Goal: Task Accomplishment & Management: Complete application form

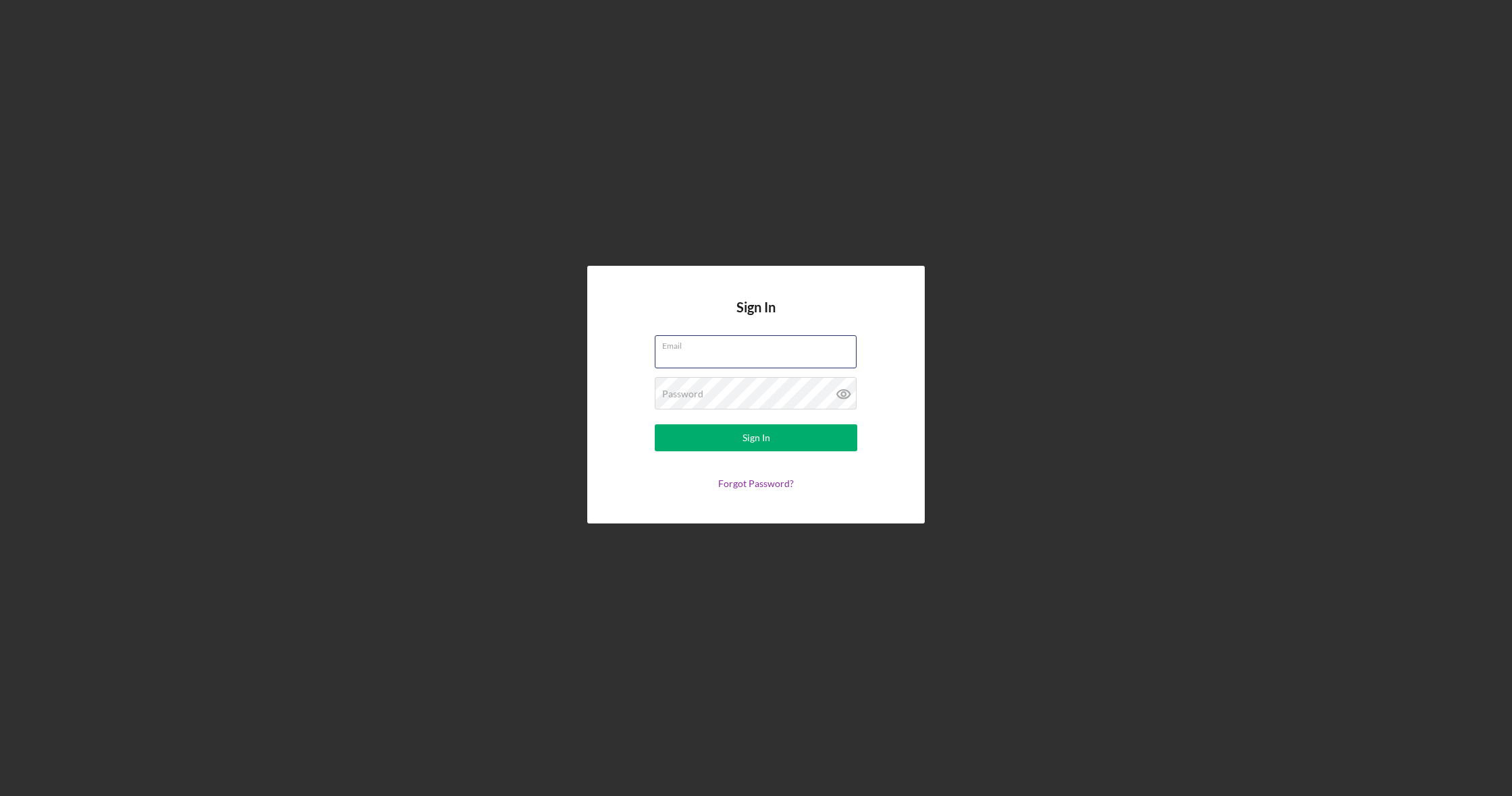
type input "[EMAIL_ADDRESS][DOMAIN_NAME]"
click at [756, 438] on button "Sign In" at bounding box center [756, 438] width 202 height 27
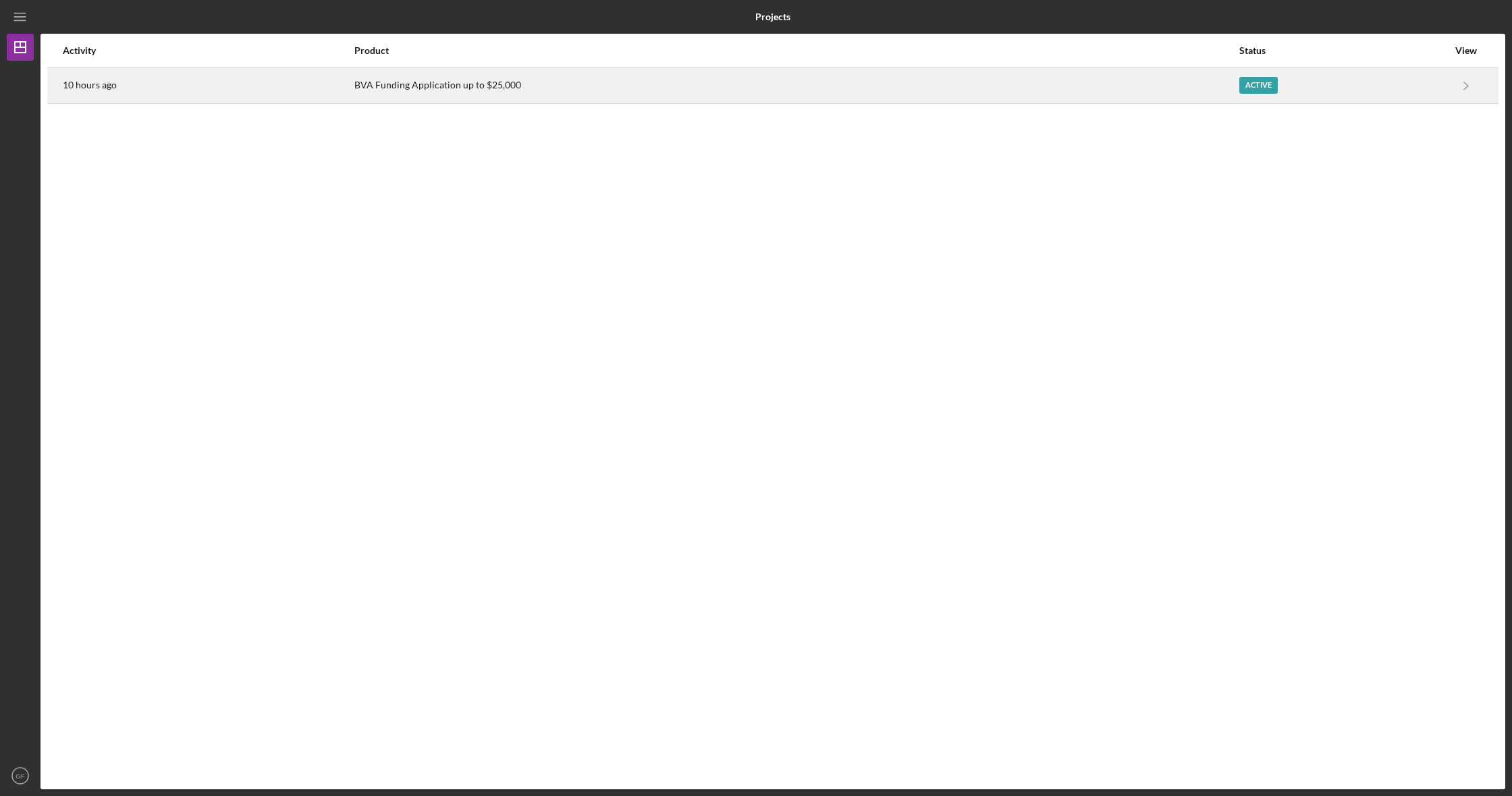
click at [1382, 84] on div "Active" at bounding box center [1344, 85] width 209 height 34
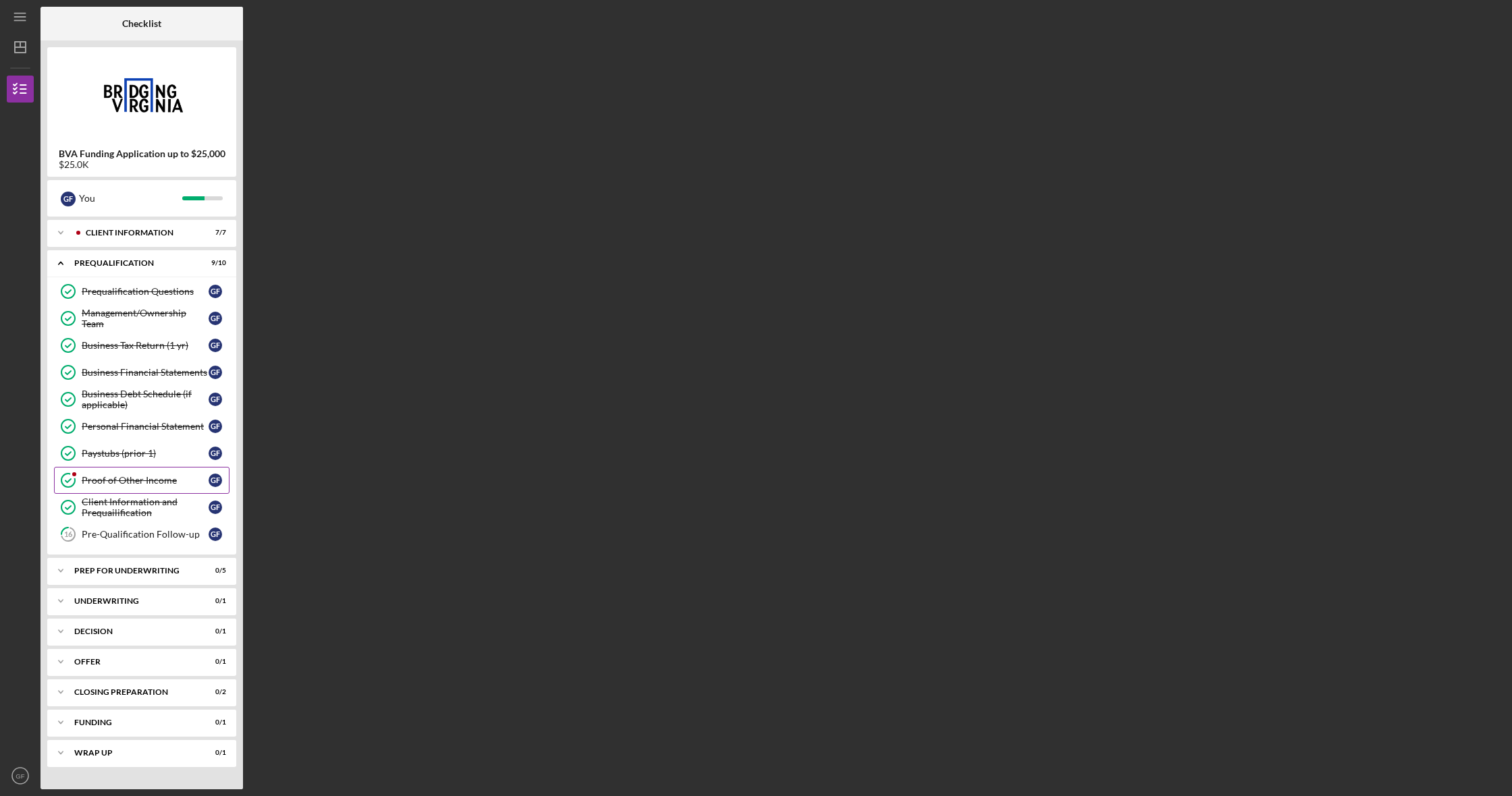
click at [132, 479] on div "Proof of Other Income" at bounding box center [145, 480] width 127 height 11
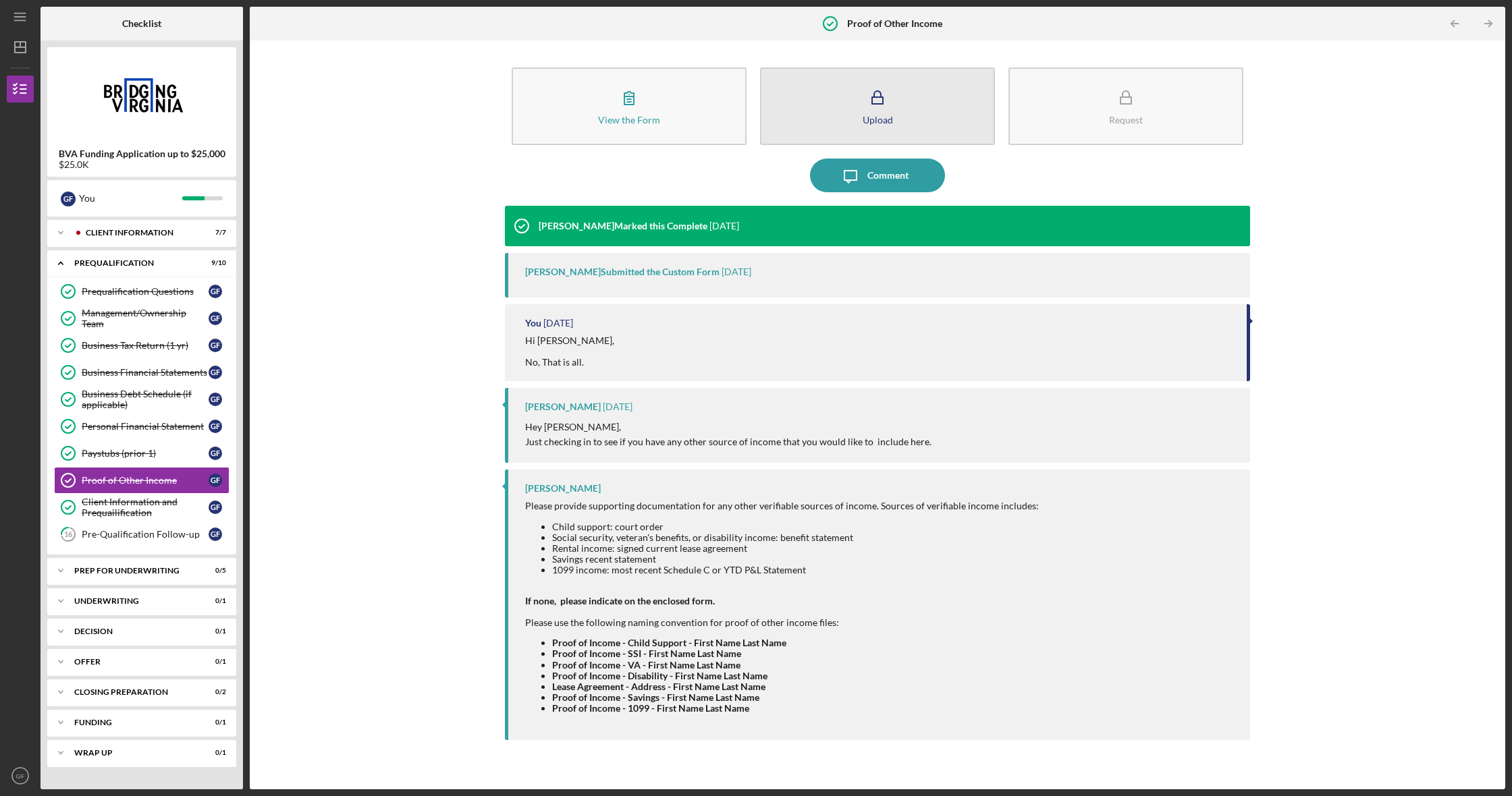
click at [875, 109] on icon "button" at bounding box center [877, 98] width 34 height 34
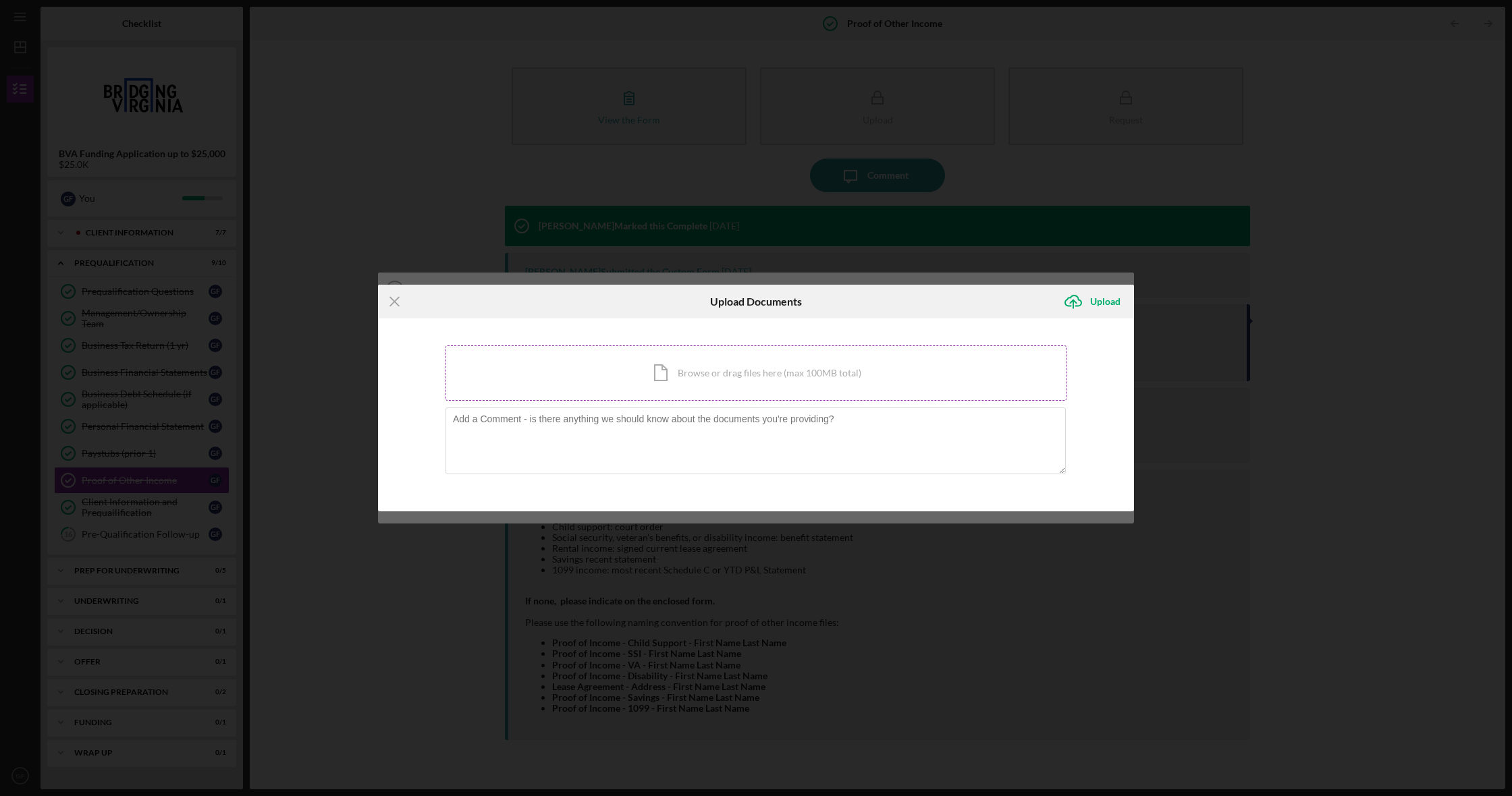
click at [712, 380] on div "Icon/Document Browse or drag files here (max 100MB total) Tap to choose files o…" at bounding box center [756, 373] width 621 height 55
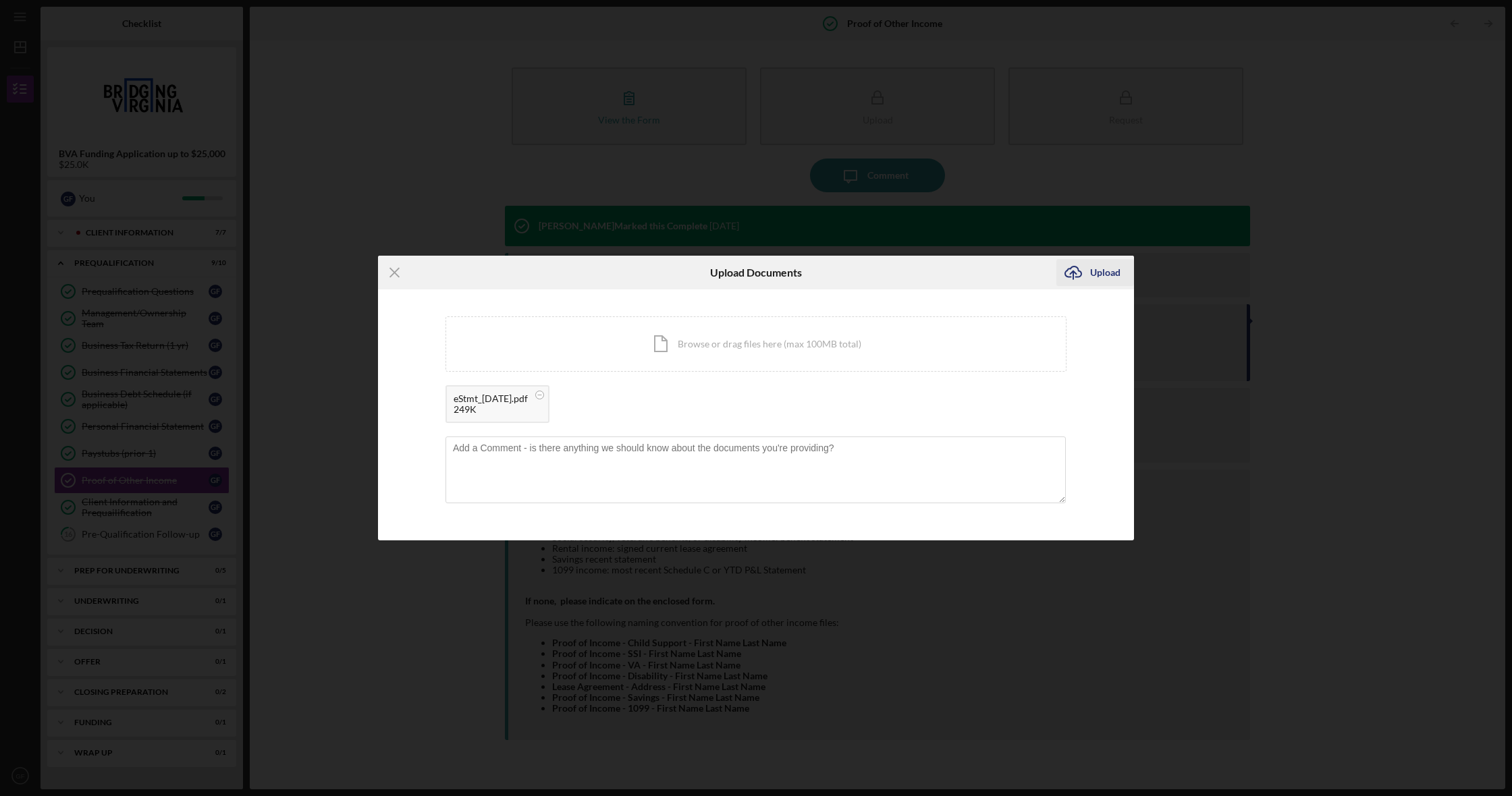
click at [1099, 273] on div "Upload" at bounding box center [1105, 272] width 30 height 27
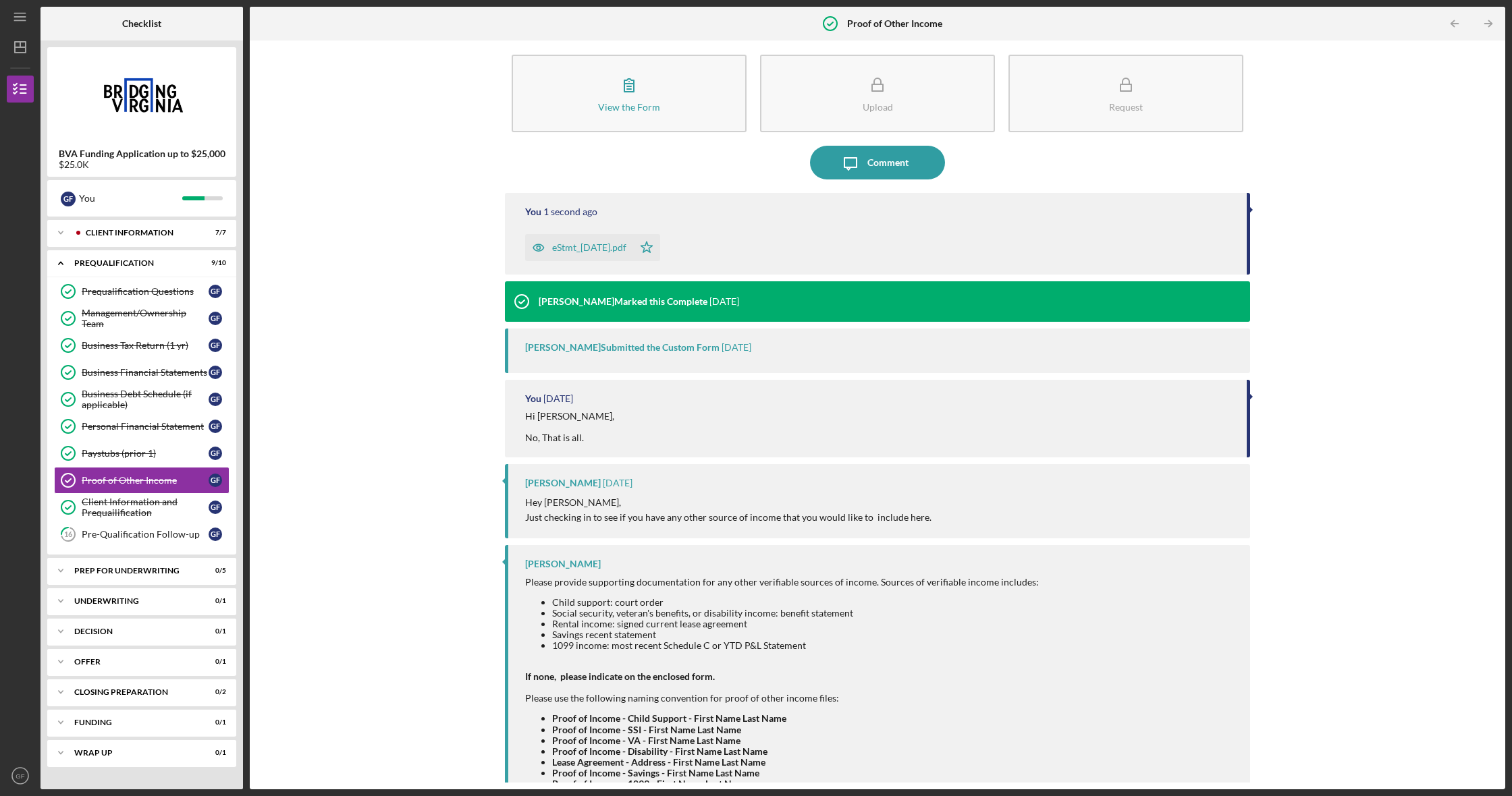
scroll to position [14, 0]
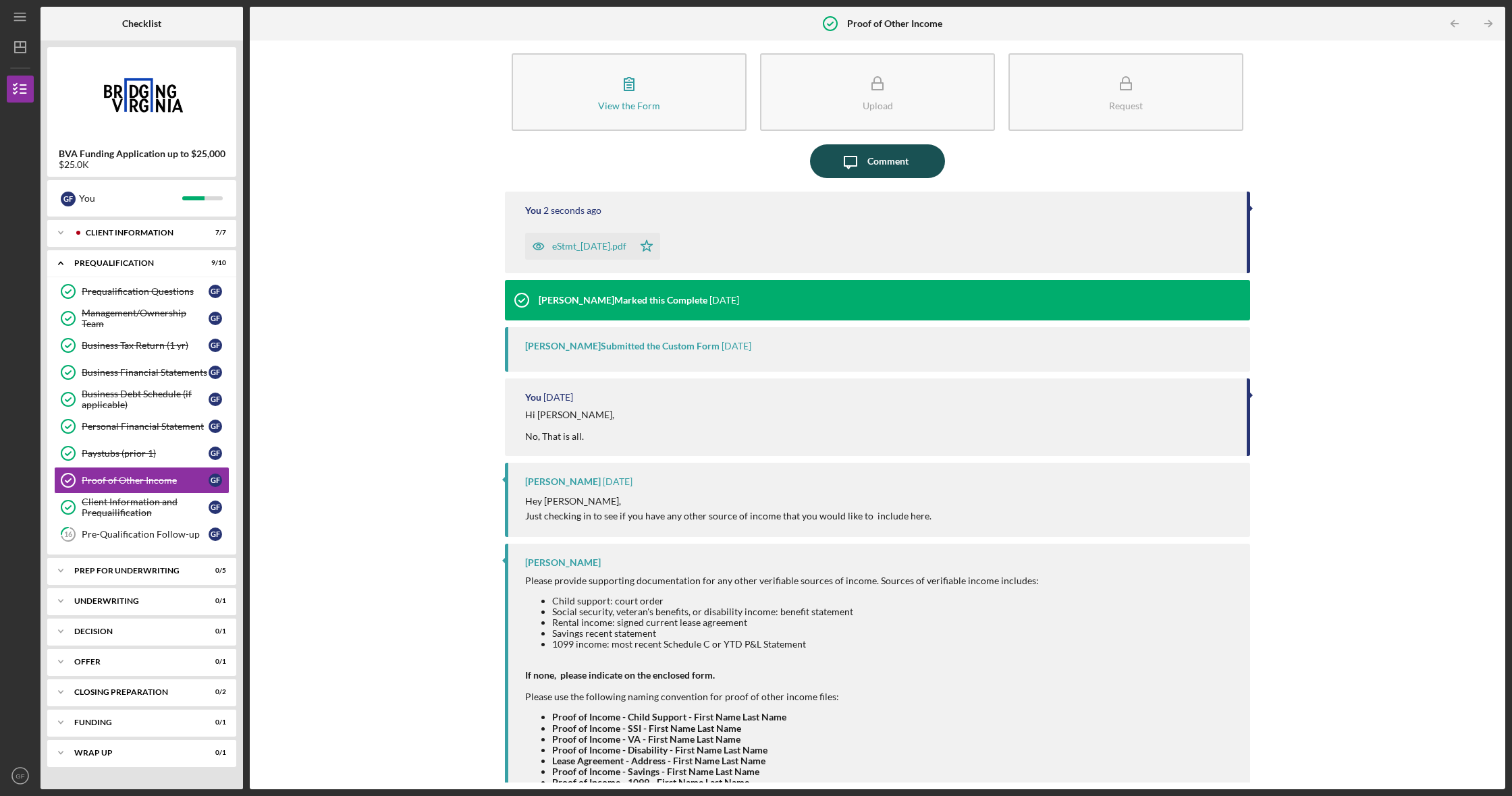
click at [902, 156] on div "Comment" at bounding box center [887, 161] width 41 height 34
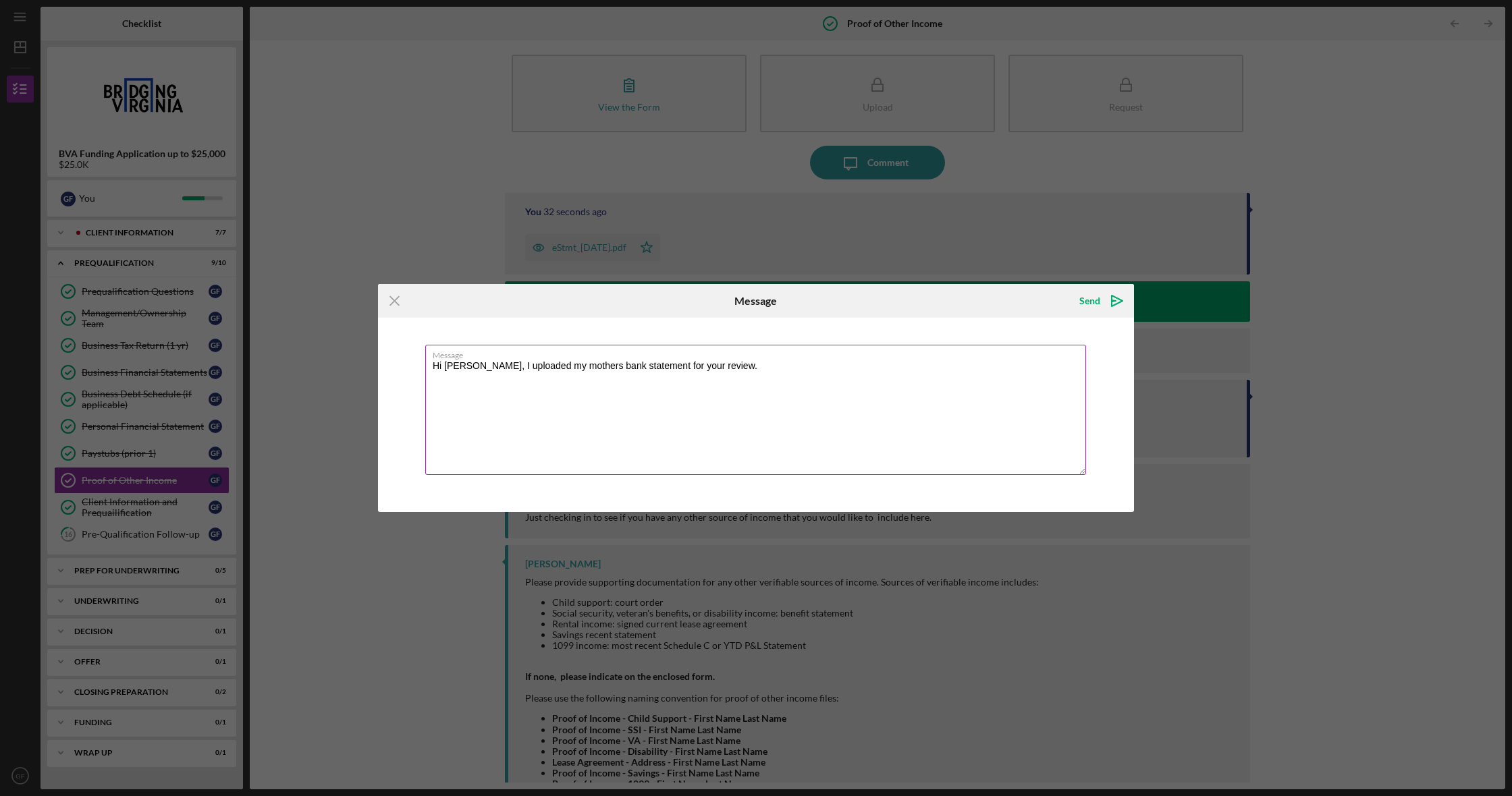
click at [569, 366] on textarea "Hi [PERSON_NAME], I uploaded my mothers bank statement for your review." at bounding box center [755, 410] width 661 height 131
click at [573, 366] on textarea "Hi [PERSON_NAME], I uploaded my mothers bank statement for your review." at bounding box center [755, 410] width 661 height 131
type textarea "Hi [PERSON_NAME], I uploaded my mother's bank statement for your review."
click at [395, 299] on icon "Icon/Menu Close" at bounding box center [394, 301] width 34 height 34
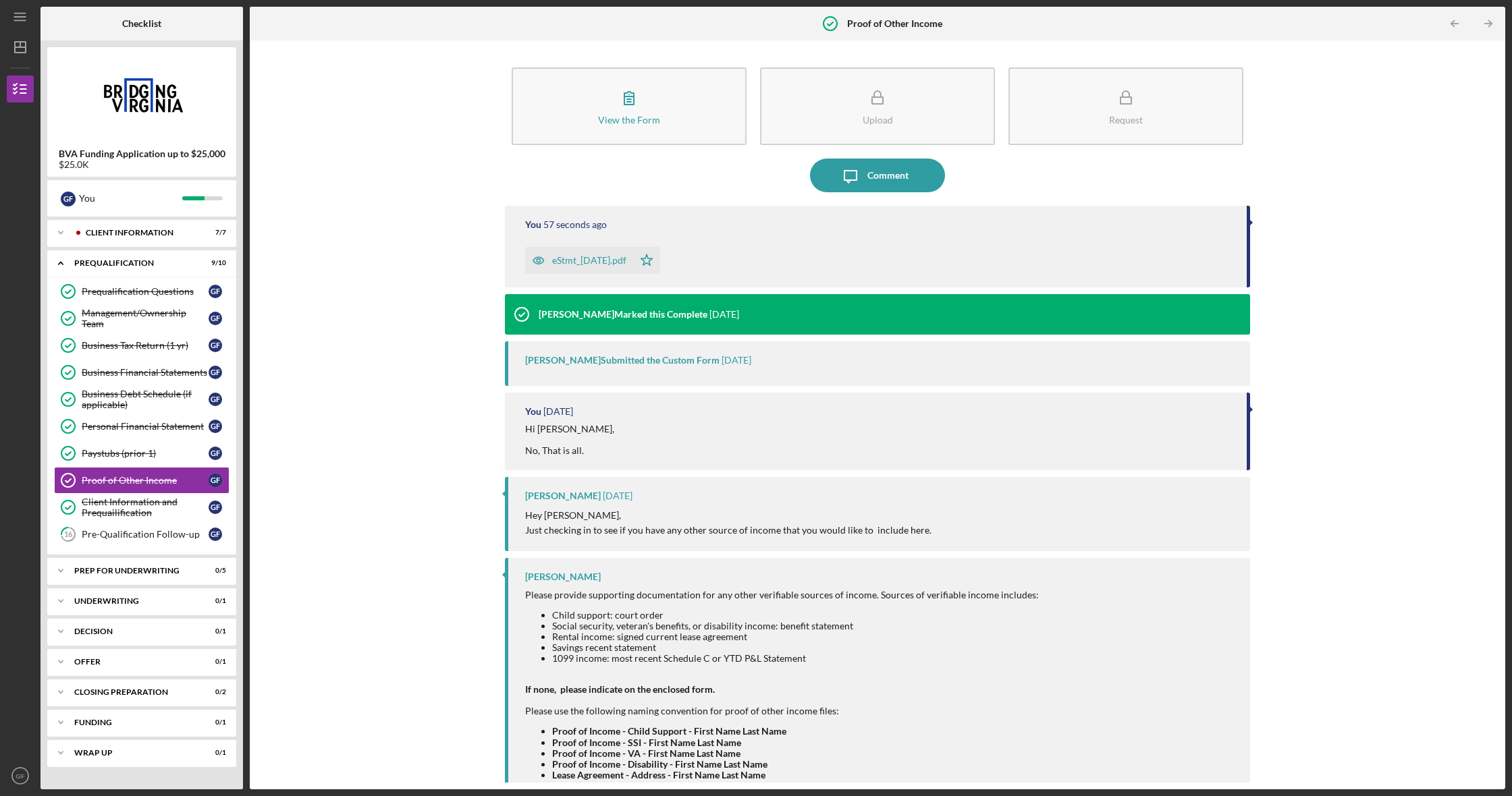
click at [1009, 214] on div "You 57 seconds ago eStmt_[DATE].pdf Icon/Star" at bounding box center [877, 246] width 745 height 81
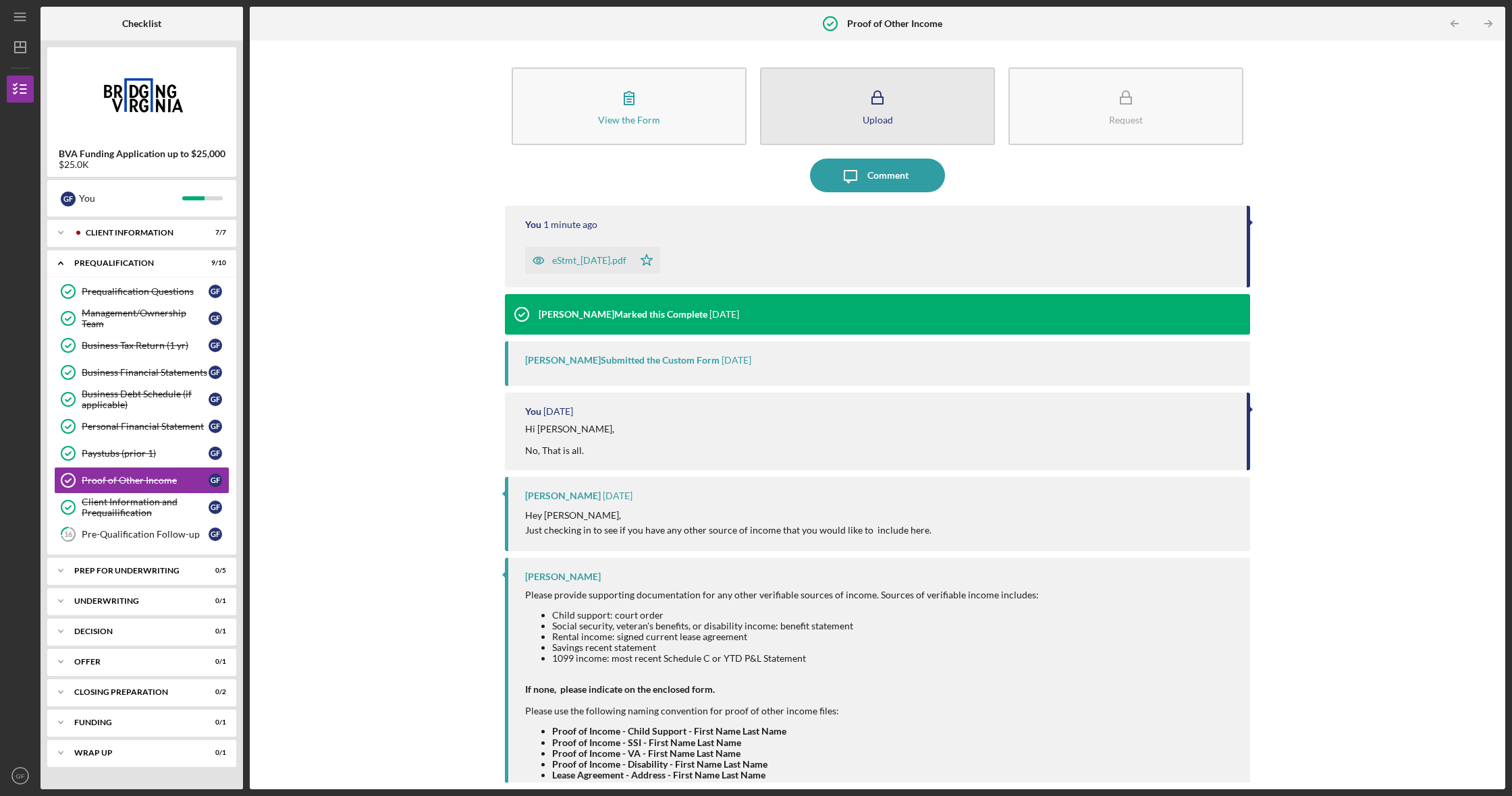
click at [895, 108] on button "Upload" at bounding box center [878, 106] width 235 height 77
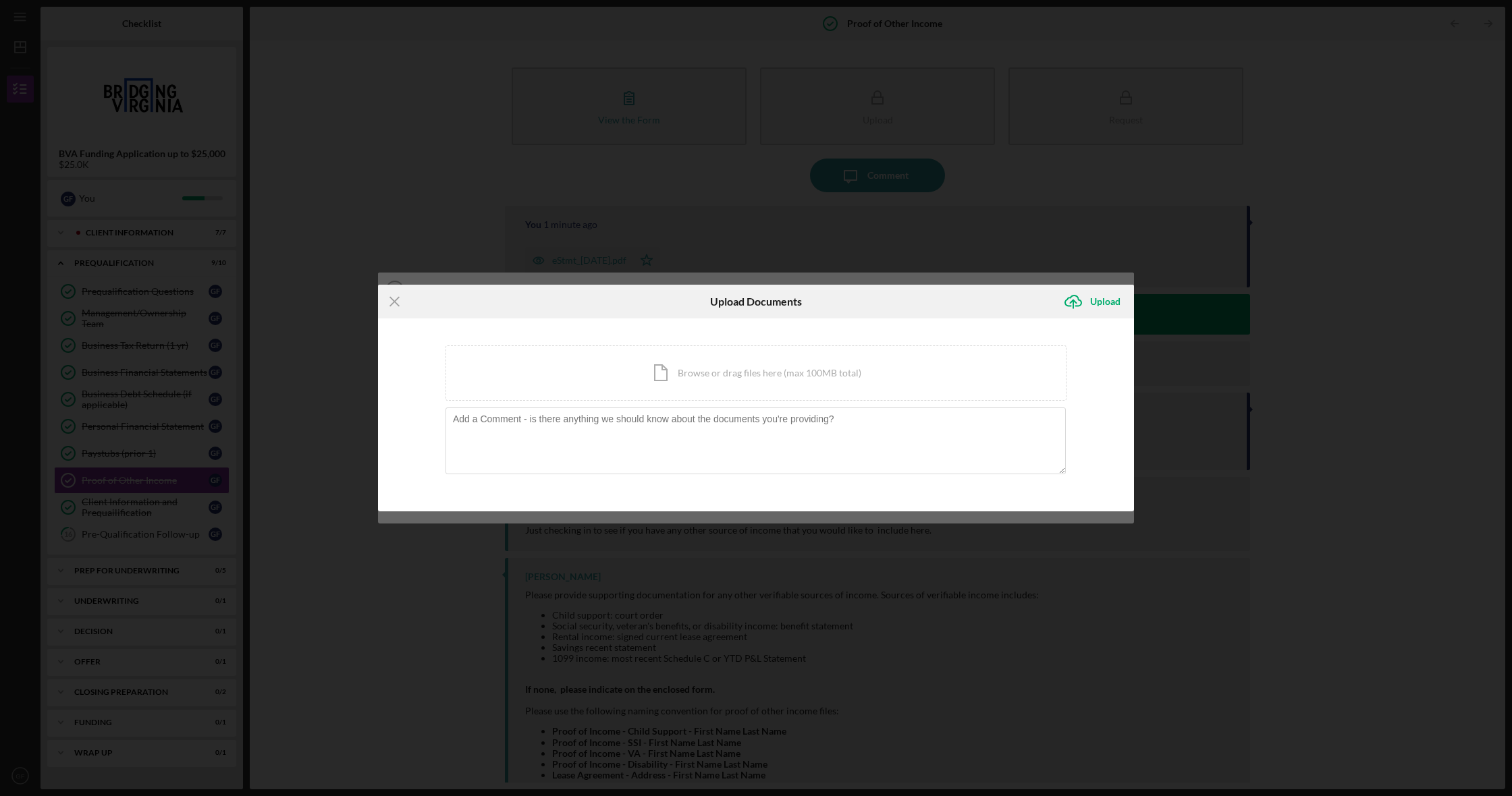
drag, startPoint x: 395, startPoint y: 300, endPoint x: 406, endPoint y: 295, distance: 12.1
click at [395, 300] on icon "Icon/Menu Close" at bounding box center [394, 301] width 34 height 34
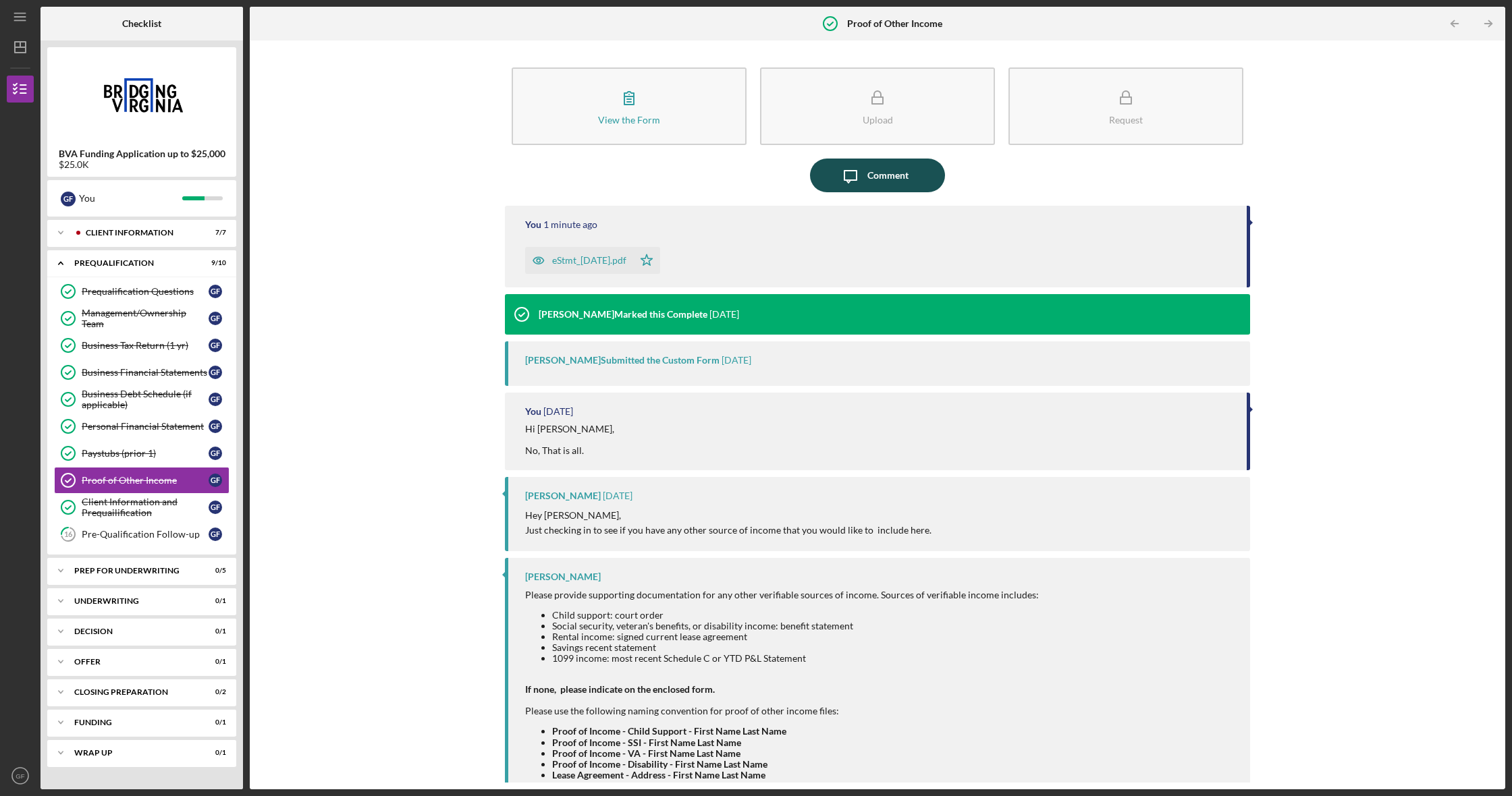
scroll to position [5, 0]
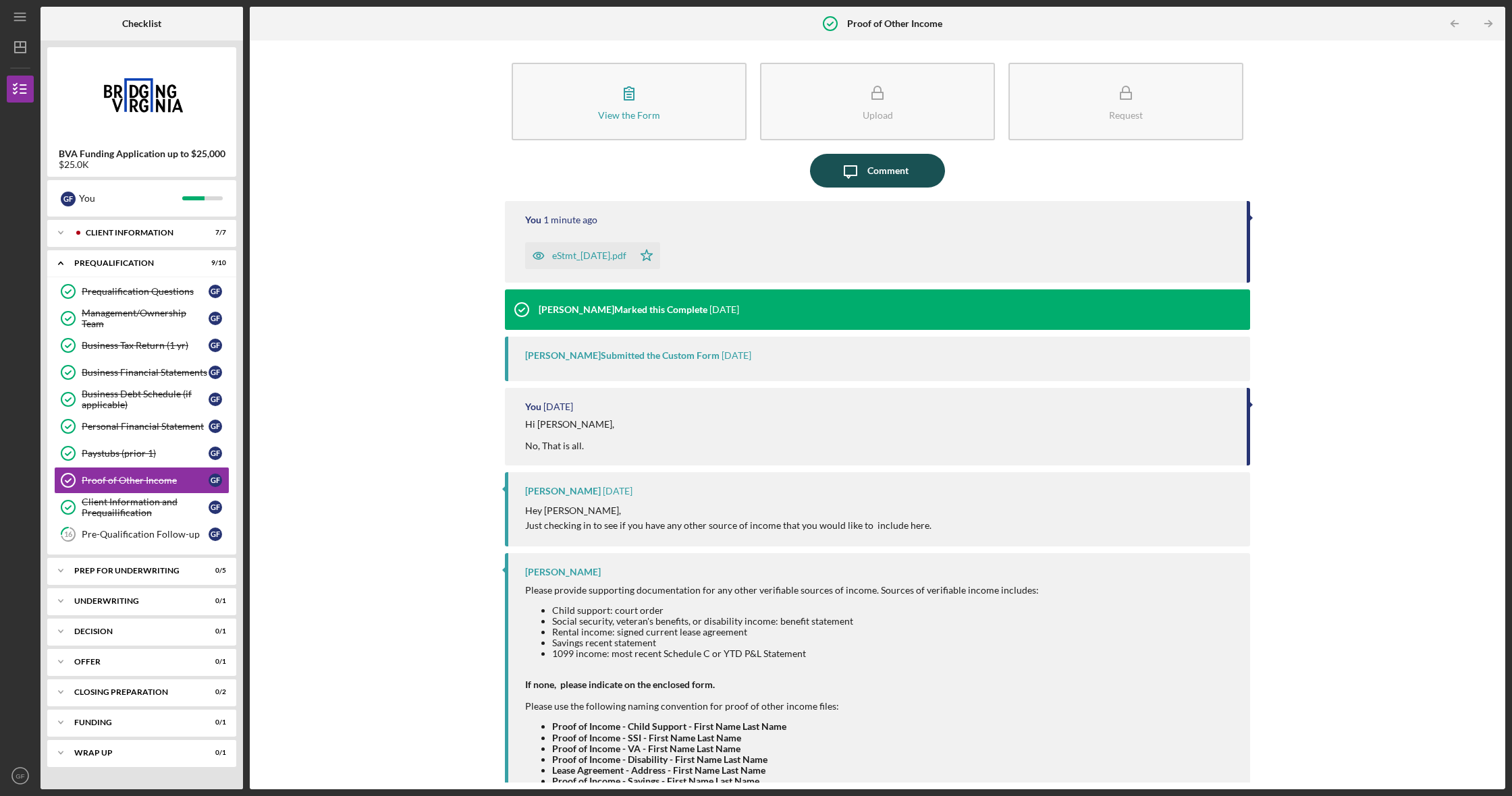
click at [887, 172] on div "Comment" at bounding box center [887, 170] width 41 height 34
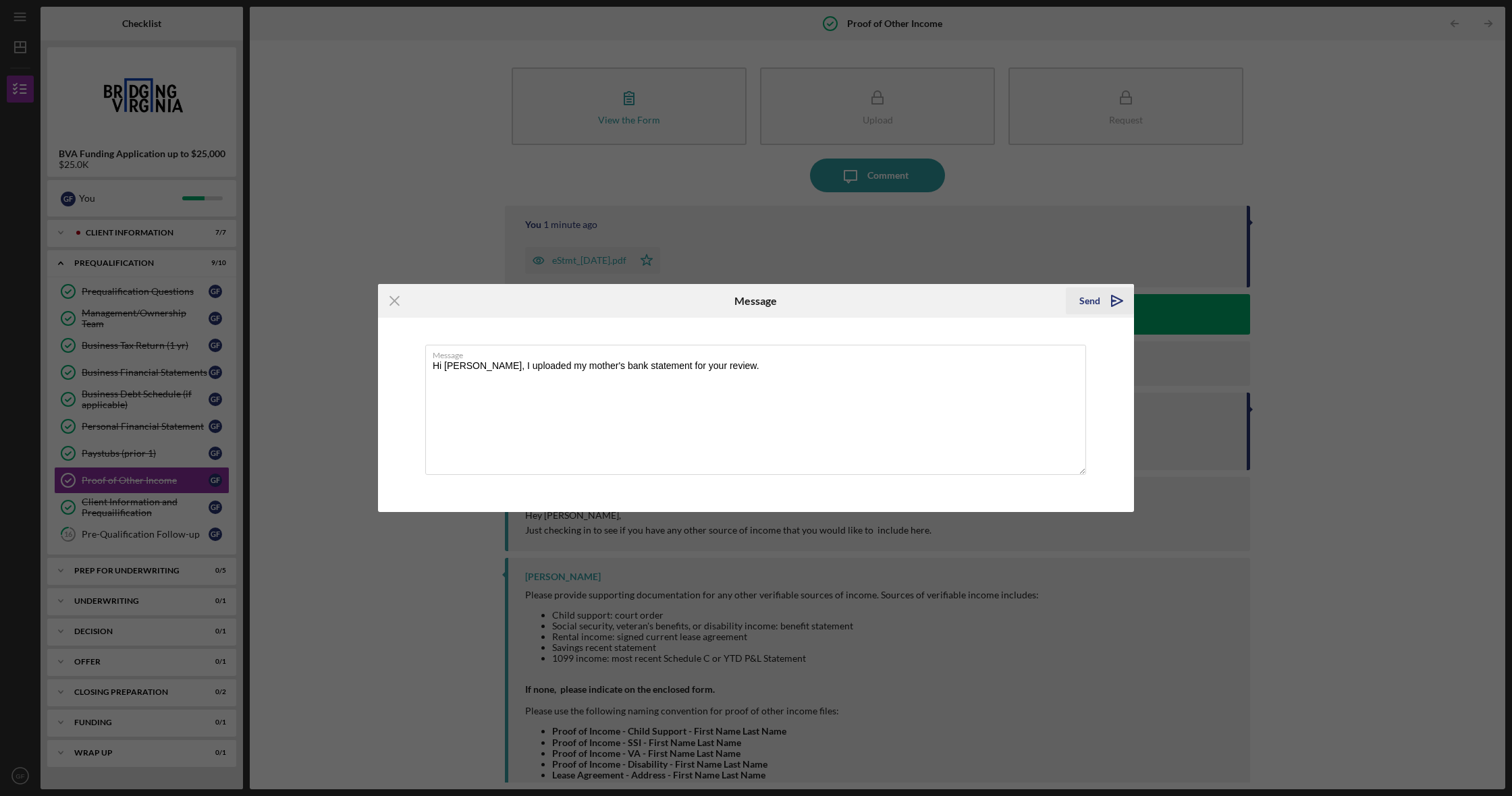
click at [1083, 302] on div "Send" at bounding box center [1089, 301] width 21 height 27
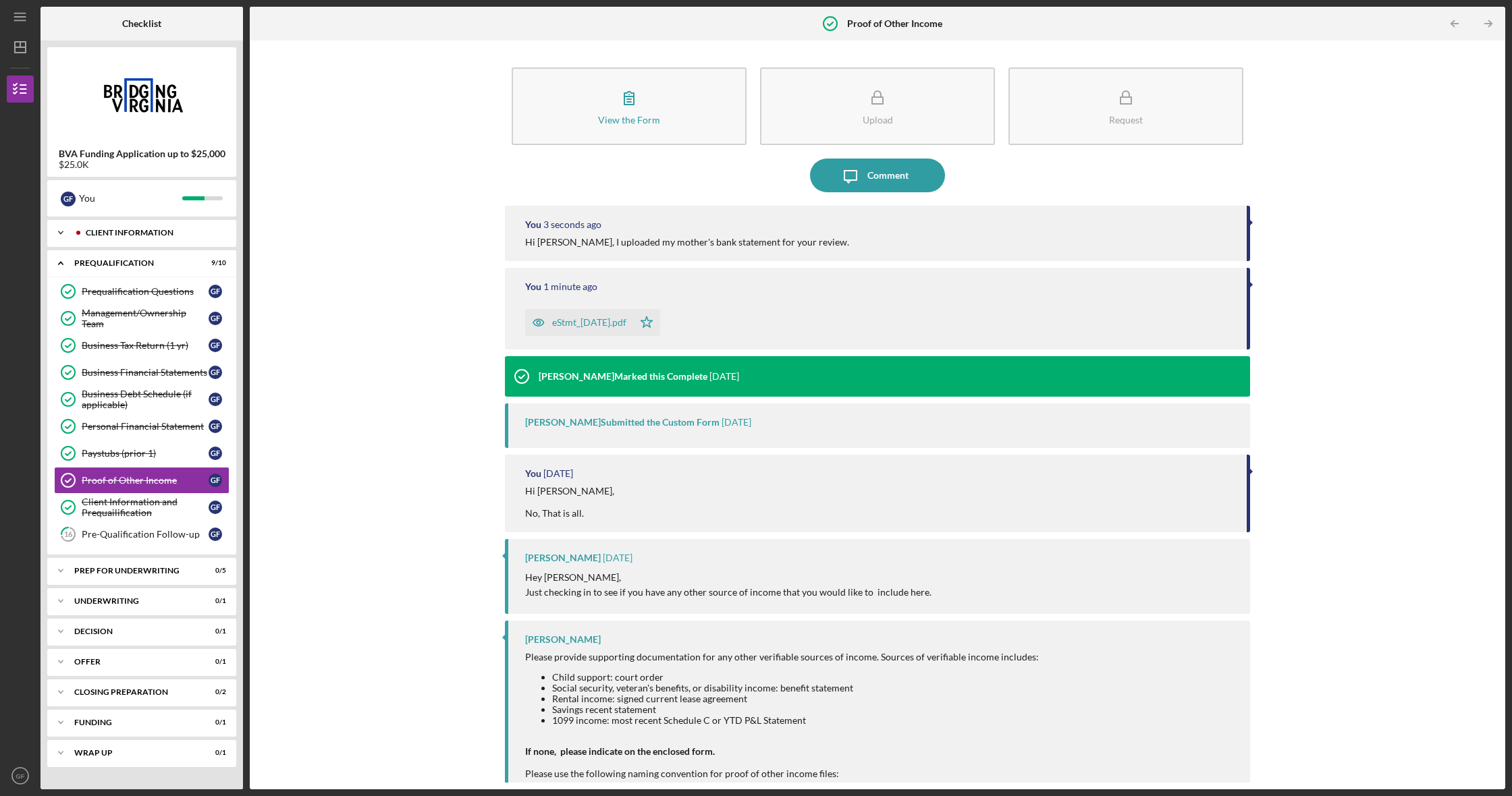
click at [124, 234] on div "Client Information" at bounding box center [152, 232] width 134 height 8
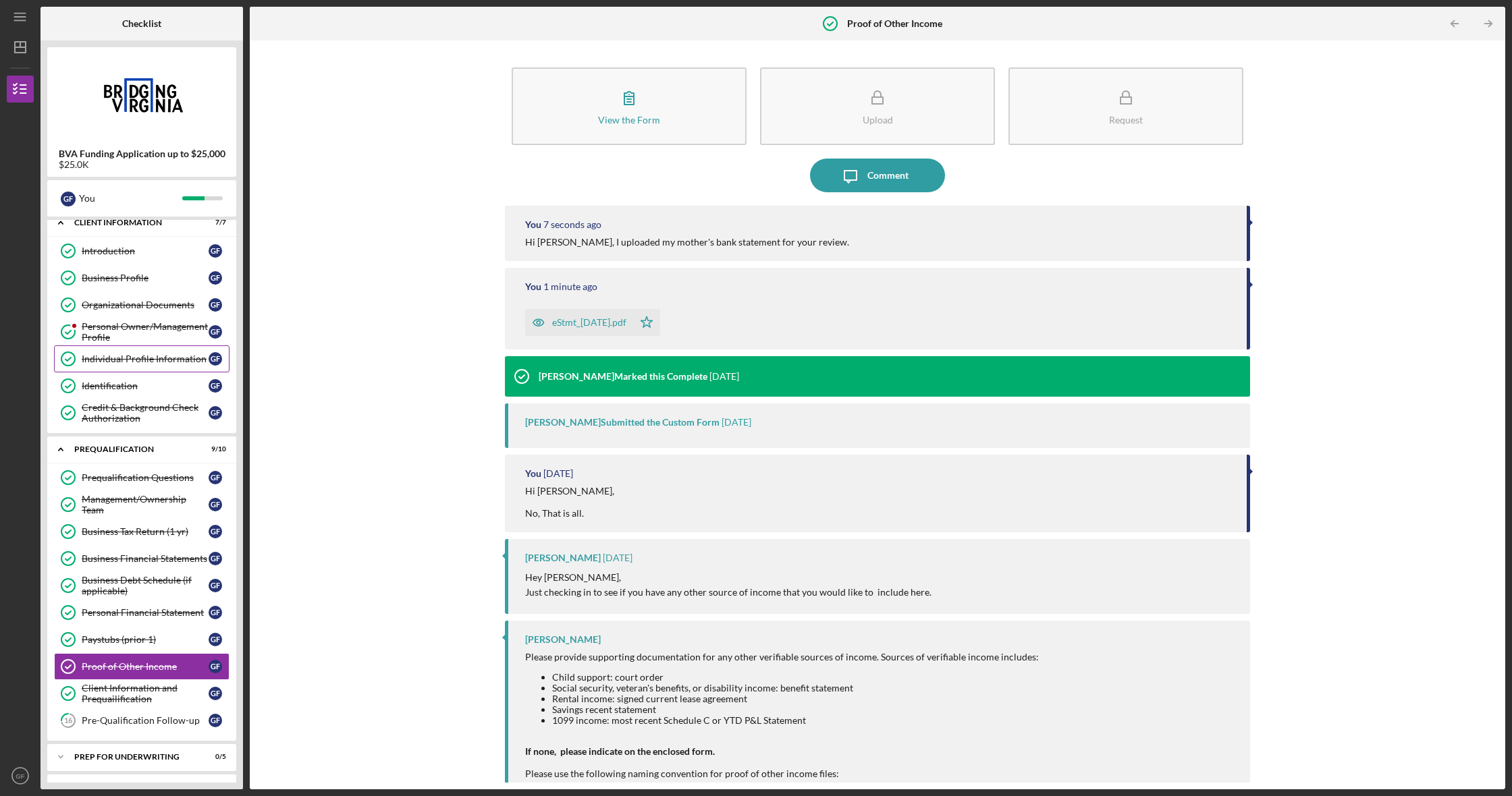
scroll to position [11, 0]
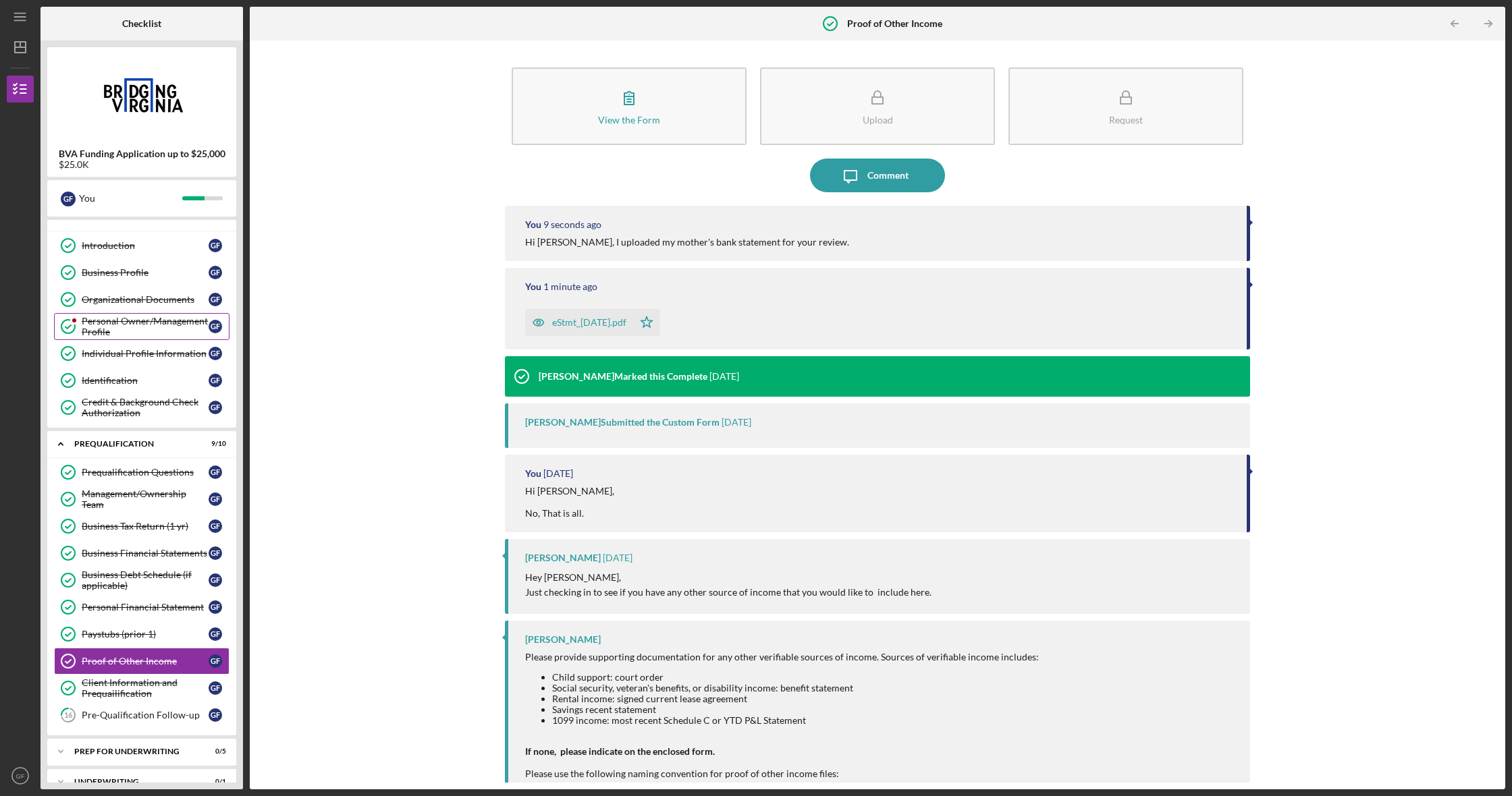
click at [117, 327] on div "Personal Owner/Management Profile" at bounding box center [145, 326] width 127 height 21
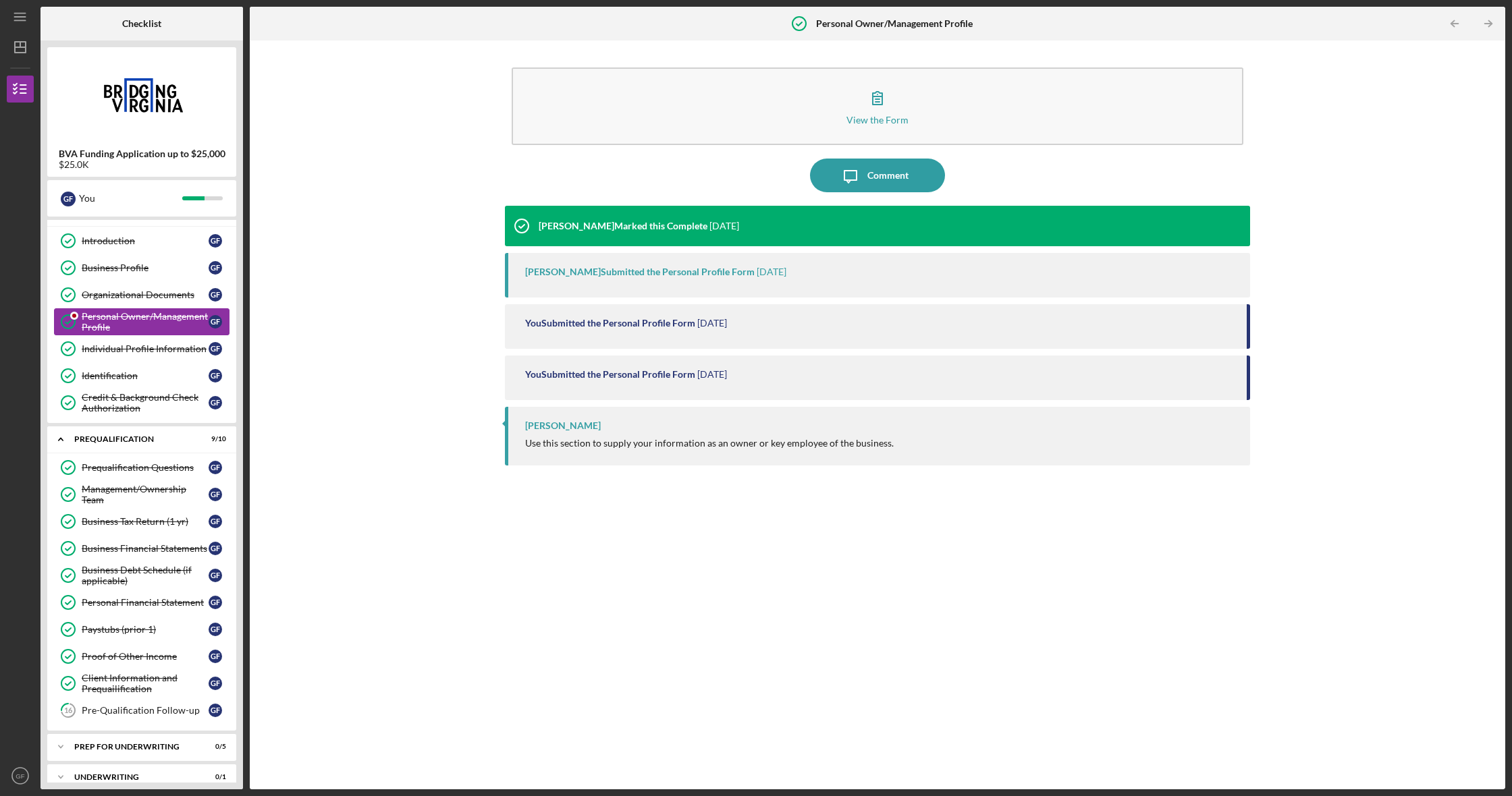
scroll to position [21, 0]
